Goal: Information Seeking & Learning: Check status

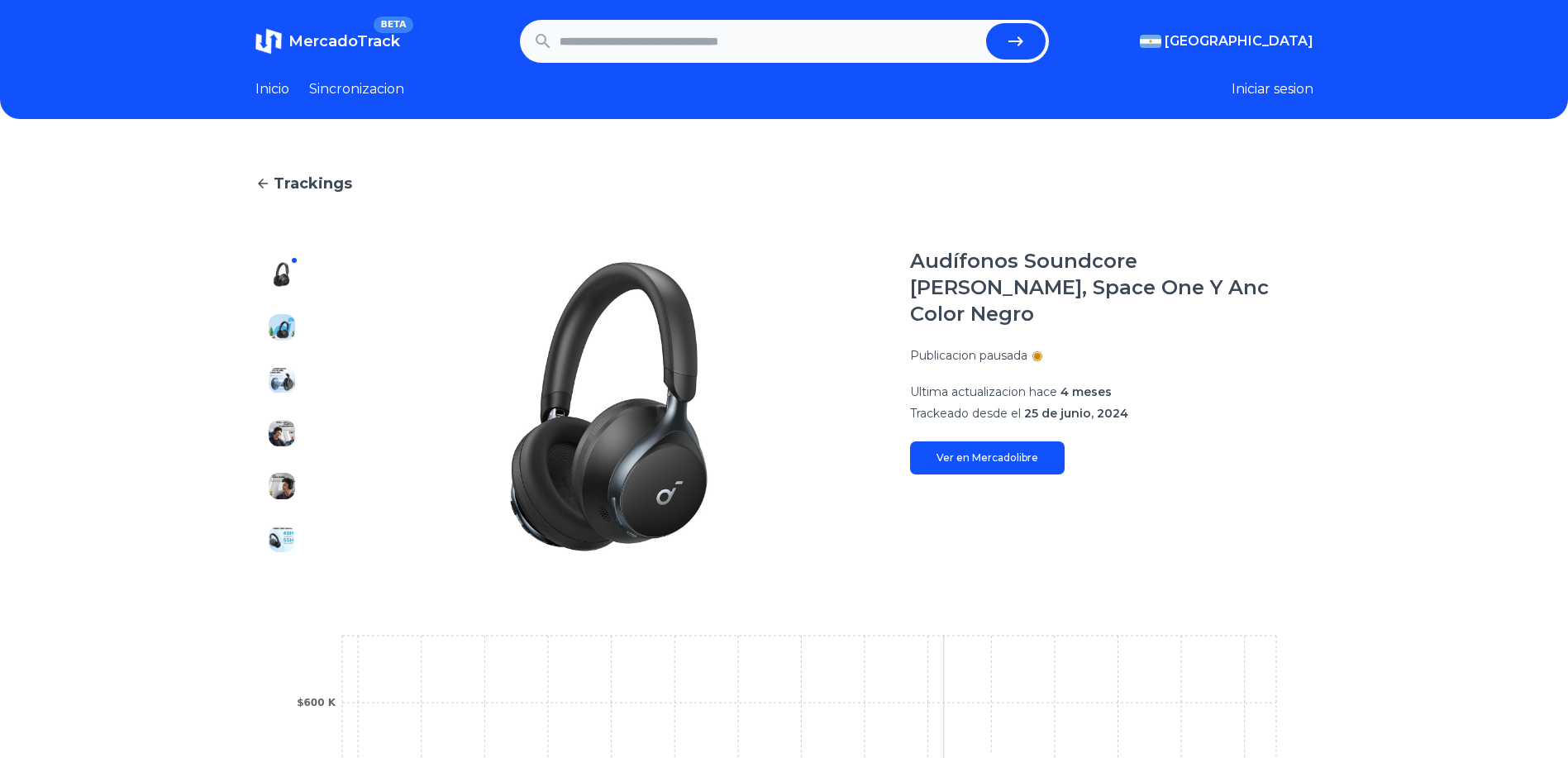
scroll to position [333, 0]
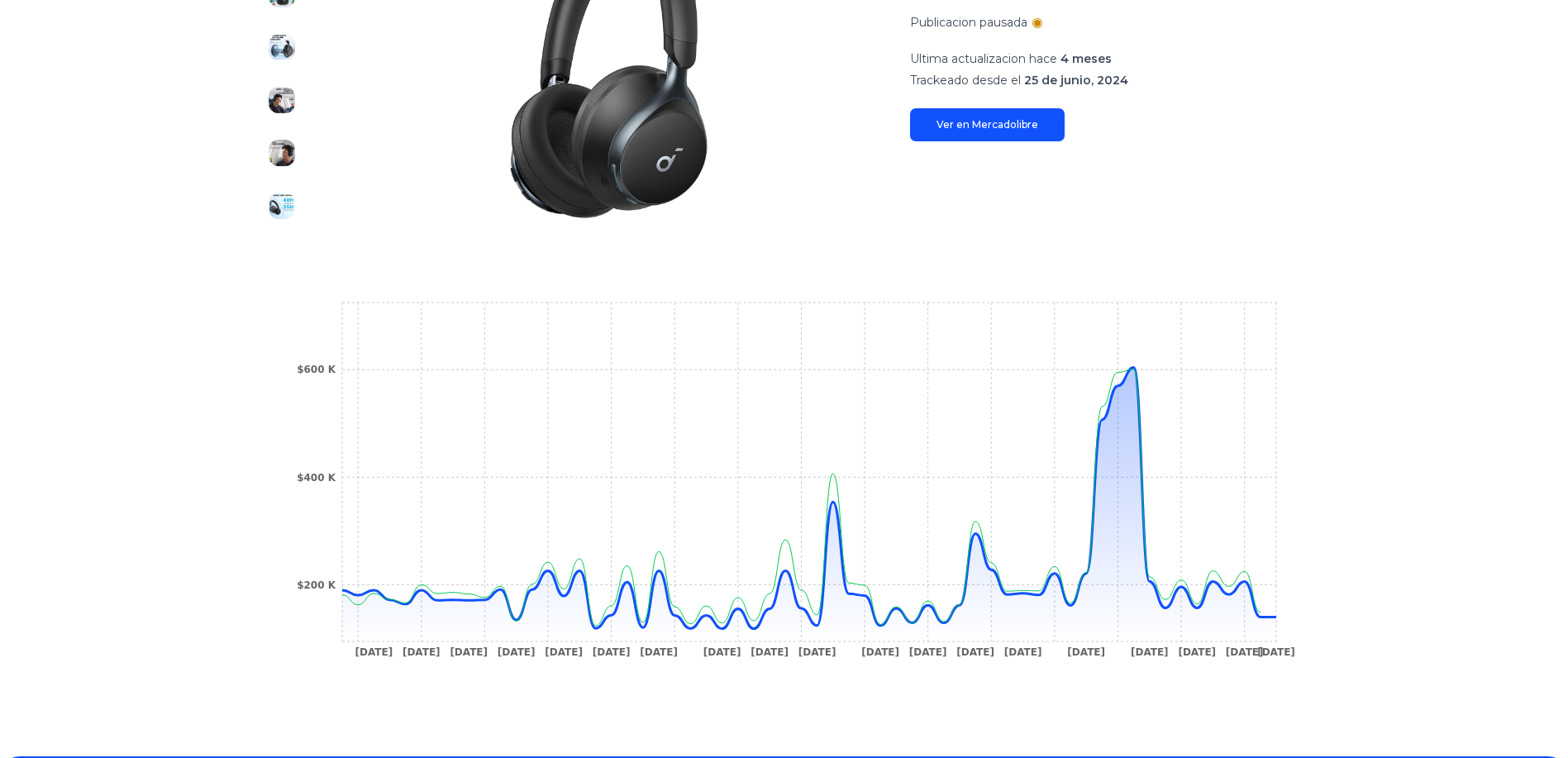
click at [1281, 619] on icon "[DATE] [DATE] [DATE] [DATE] [DATE] [DATE] [DATE] [DATE] [DATE] [DATE] [DATE] [D…" at bounding box center [784, 484] width 992 height 372
click at [1279, 619] on circle at bounding box center [1276, 616] width 6 height 6
click at [1264, 611] on circle at bounding box center [1259, 612] width 6 height 6
click at [1243, 604] on icon at bounding box center [809, 505] width 934 height 274
drag, startPoint x: 1241, startPoint y: 600, endPoint x: 1229, endPoint y: 595, distance: 13.0
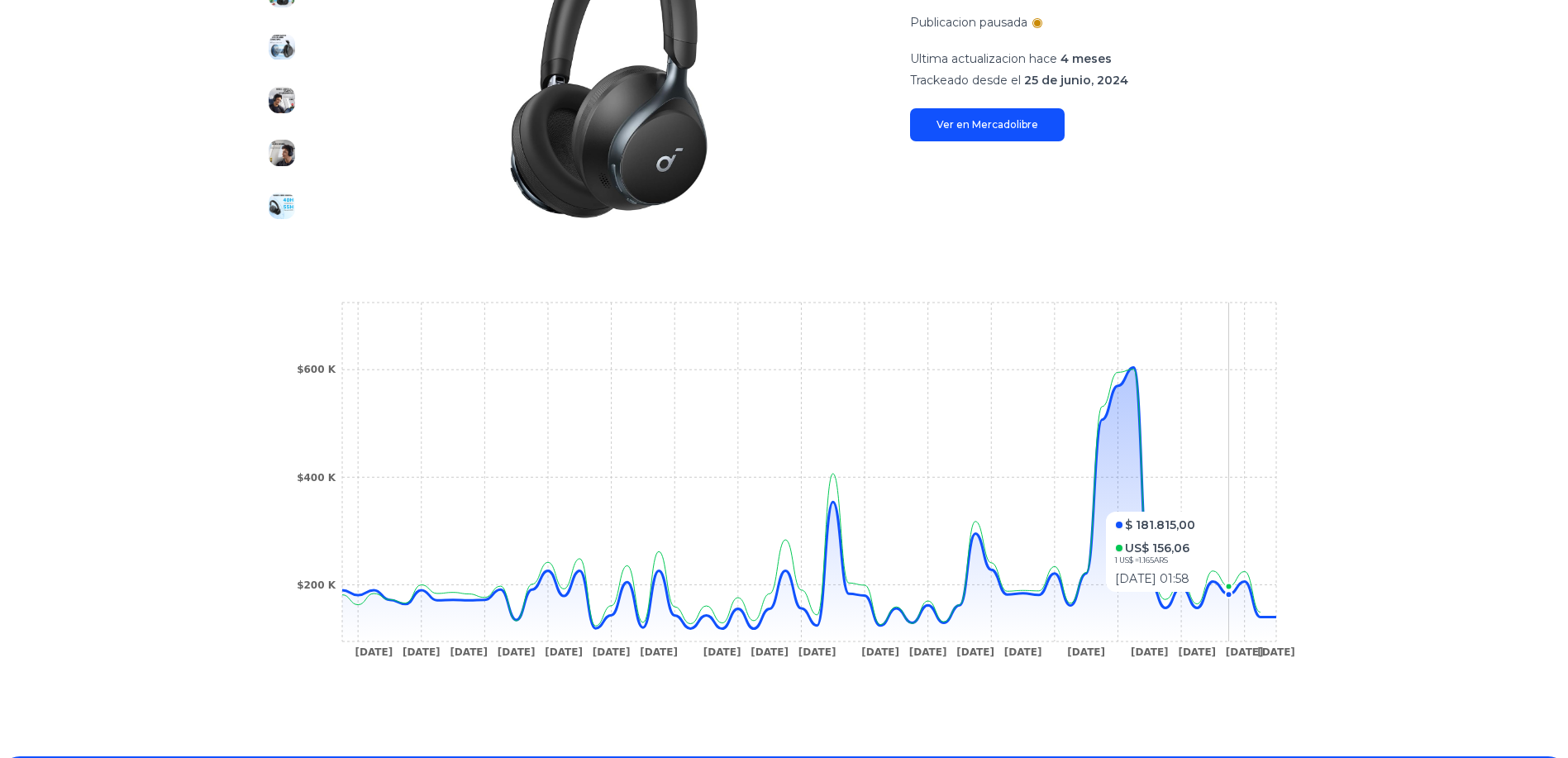
click at [1238, 598] on icon at bounding box center [809, 505] width 934 height 274
click at [1217, 593] on icon at bounding box center [809, 505] width 934 height 274
drag, startPoint x: 1211, startPoint y: 591, endPoint x: 1202, endPoint y: 588, distance: 9.5
click at [1204, 589] on icon "[DATE] [DATE] [DATE] [DATE] [DATE] [DATE] [DATE] [DATE] [DATE] [DATE] [DATE] [D…" at bounding box center [784, 484] width 992 height 372
click at [1197, 587] on icon "[DATE] [DATE] [DATE] [DATE] [DATE] [DATE] [DATE] [DATE] [DATE] [DATE] [DATE] [D…" at bounding box center [784, 484] width 992 height 372
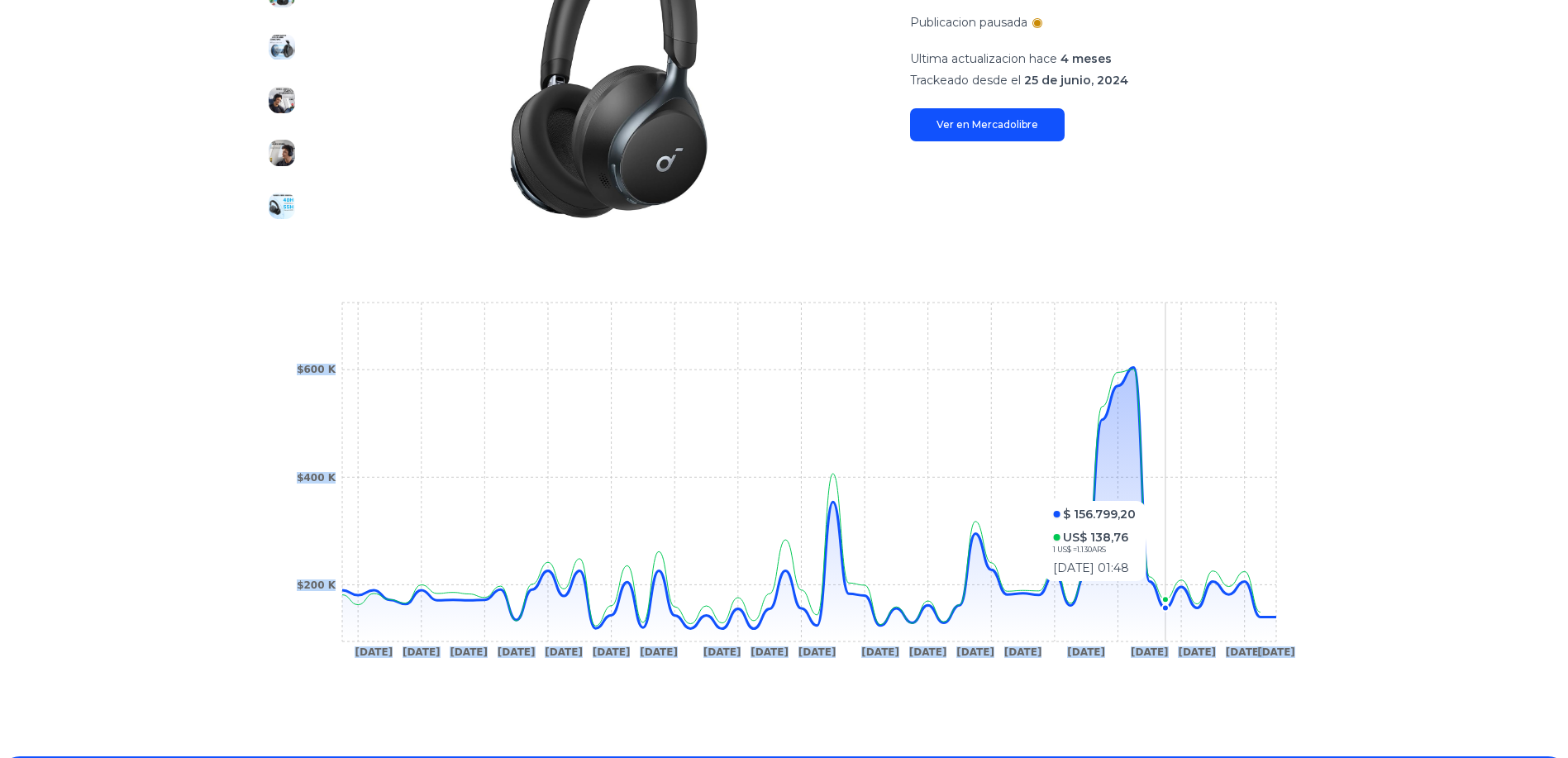
drag, startPoint x: 1176, startPoint y: 589, endPoint x: 1167, endPoint y: 588, distance: 9.1
click at [1172, 589] on icon "[DATE] [DATE] [DATE] [DATE] [DATE] [DATE] [DATE] [DATE] [DATE] [DATE] [DATE] [D…" at bounding box center [784, 484] width 992 height 372
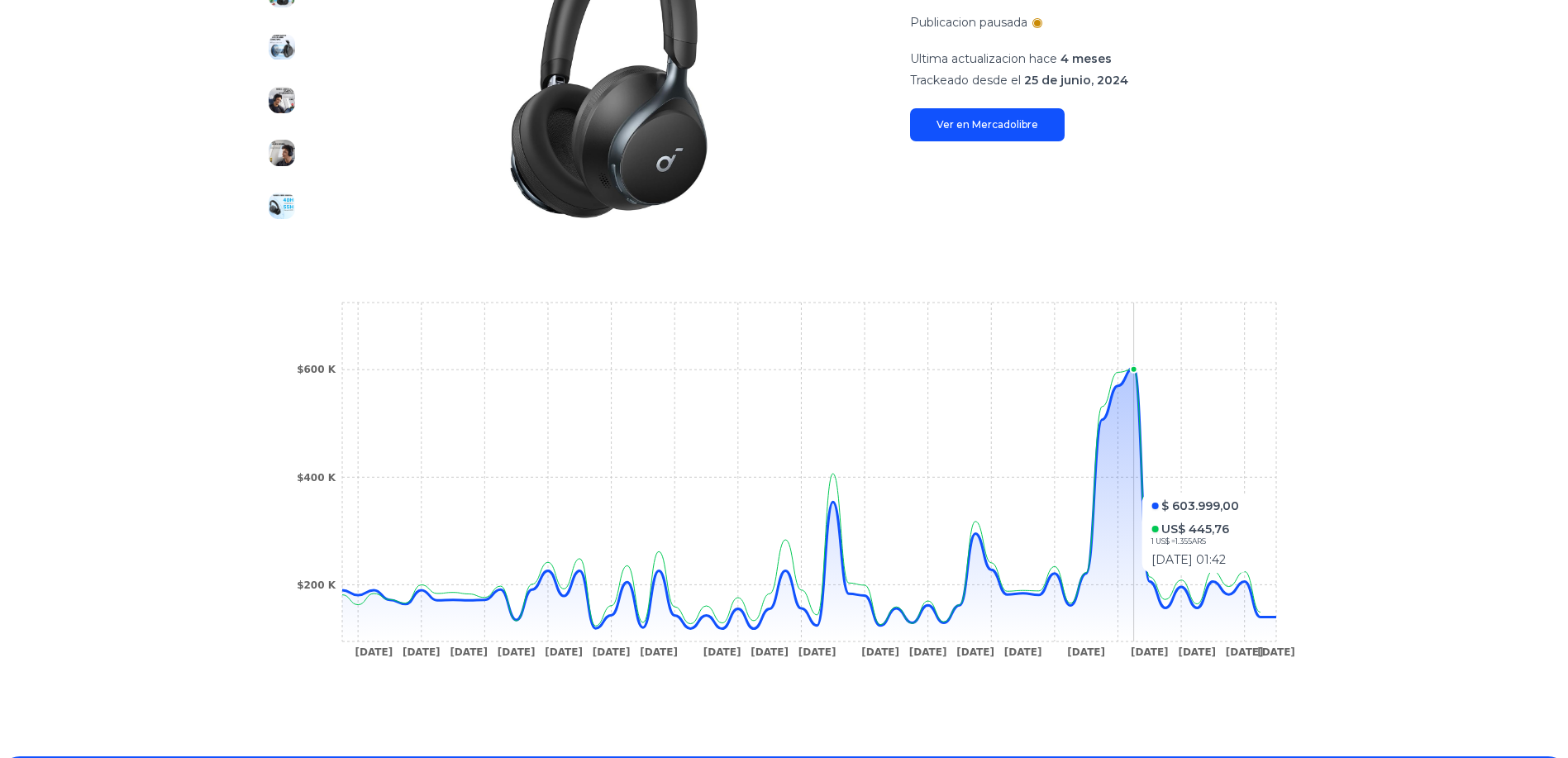
drag, startPoint x: 1143, startPoint y: 582, endPoint x: 1130, endPoint y: 577, distance: 13.9
click at [1137, 579] on icon at bounding box center [809, 505] width 934 height 274
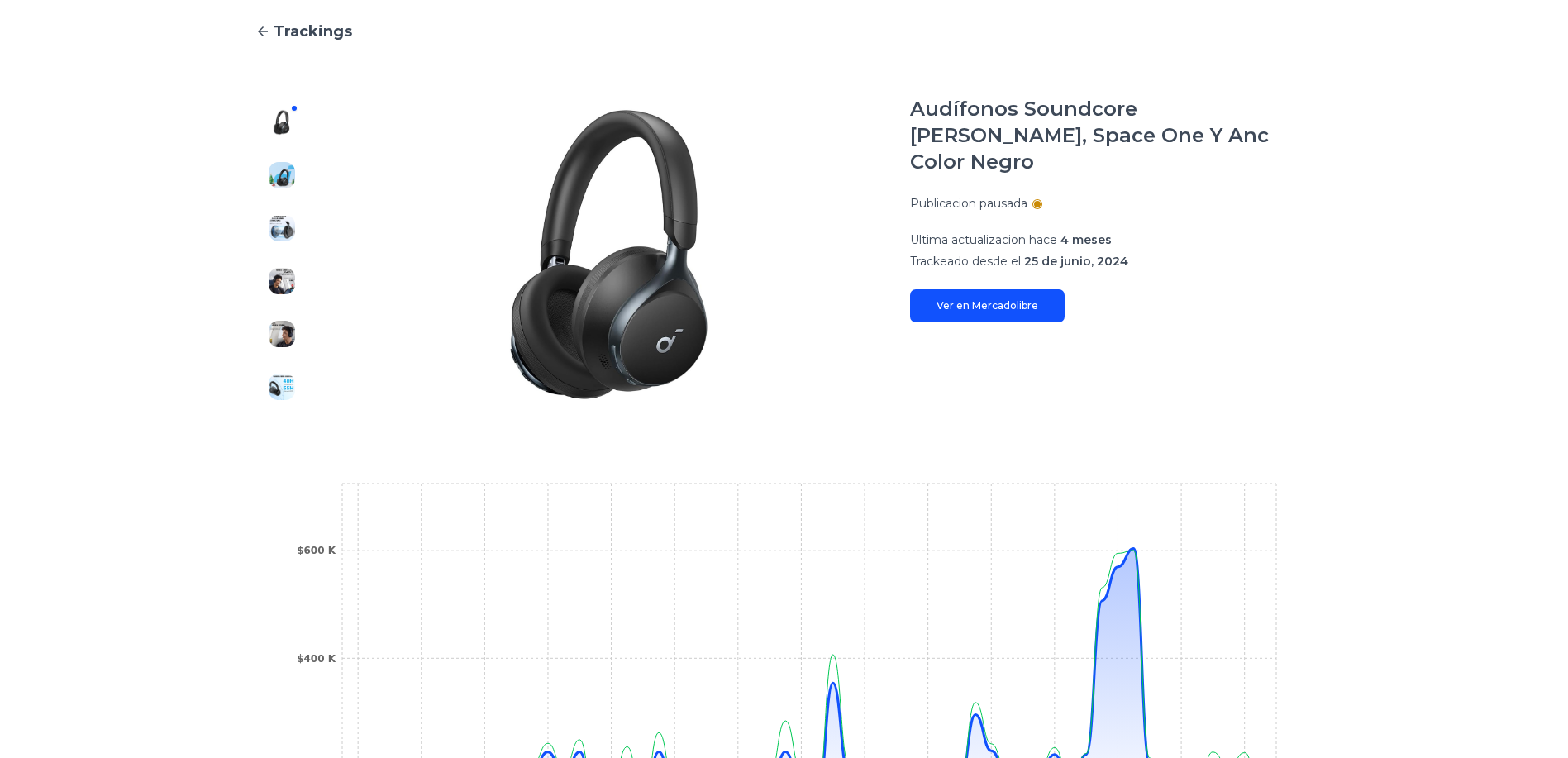
scroll to position [0, 0]
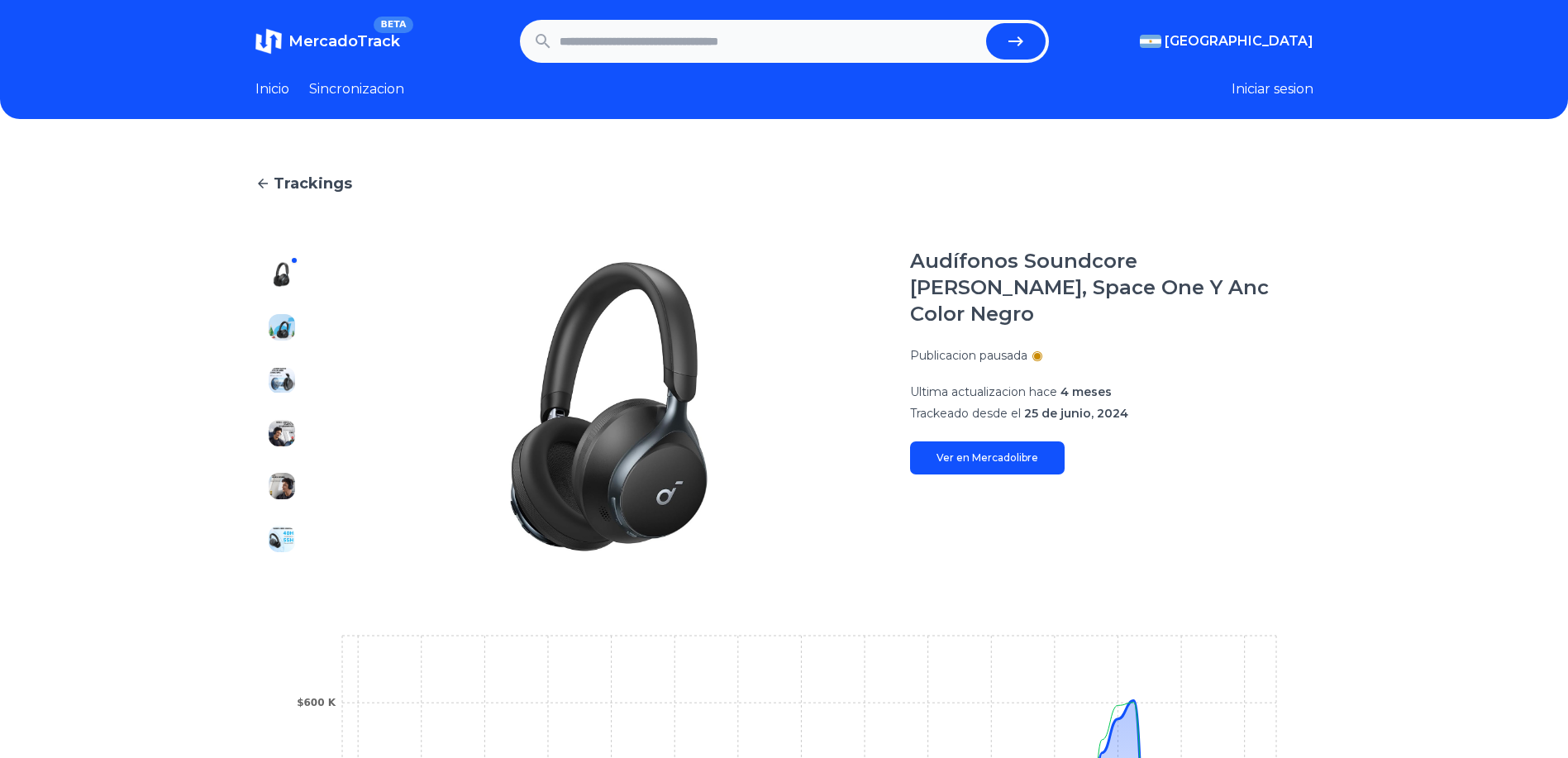
click at [966, 442] on link "Ver en Mercadolibre" at bounding box center [987, 458] width 154 height 33
